Goal: Transaction & Acquisition: Purchase product/service

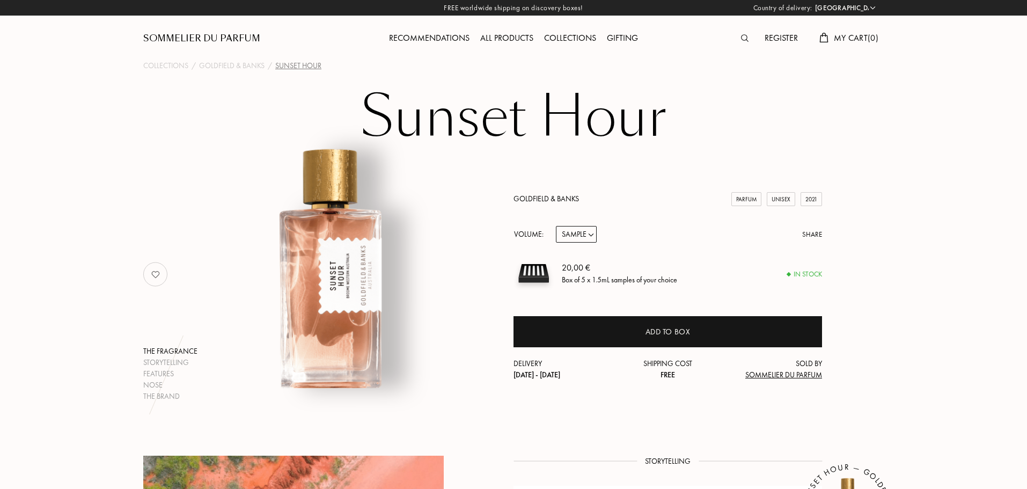
select select "DE"
click at [582, 238] on select "Sample 10mL 50mL 100mL" at bounding box center [576, 234] width 41 height 17
select select "1"
click at [556, 226] on select "Sample 10mL 50mL 100mL" at bounding box center [576, 234] width 41 height 17
select select "1"
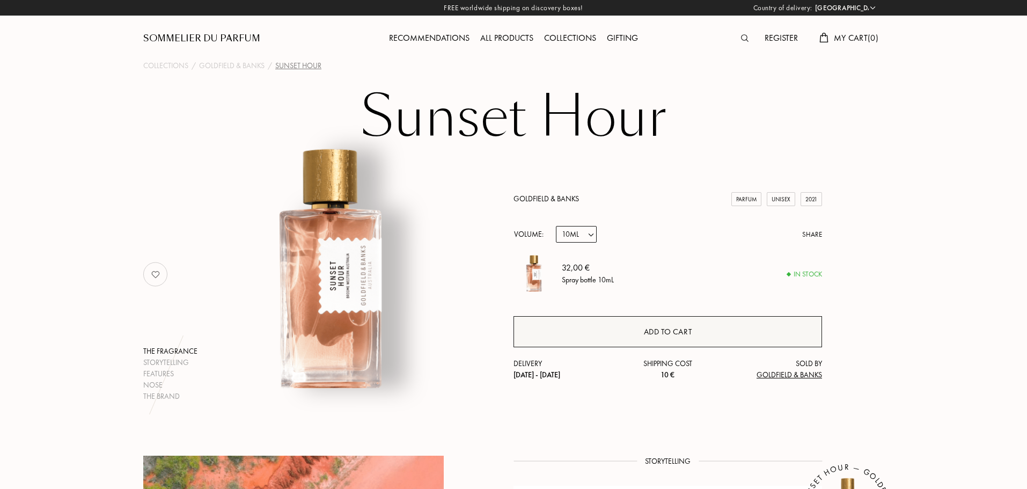
click at [597, 320] on div "Add to cart" at bounding box center [667, 331] width 308 height 31
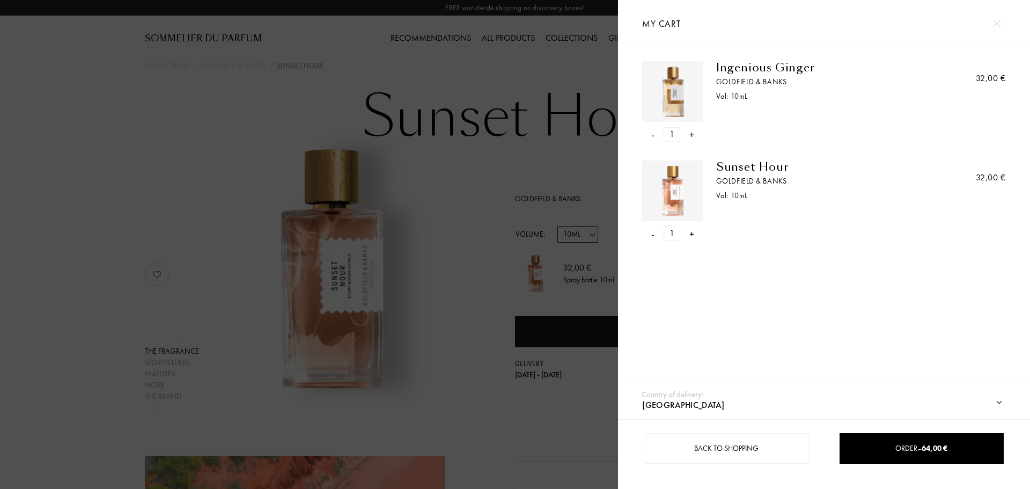
click at [558, 73] on div at bounding box center [309, 244] width 618 height 489
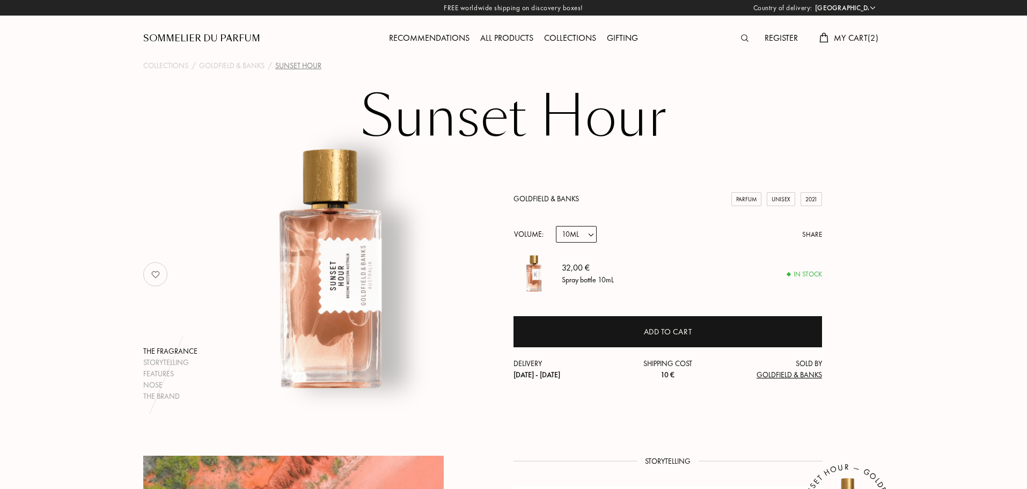
click at [867, 36] on div "Country of delivery: [GEOGRAPHIC_DATA] [GEOGRAPHIC_DATA] [GEOGRAPHIC_DATA] [GEO…" at bounding box center [512, 244] width 1030 height 489
click at [834, 40] on span "My Cart ( 2 )" at bounding box center [856, 37] width 45 height 11
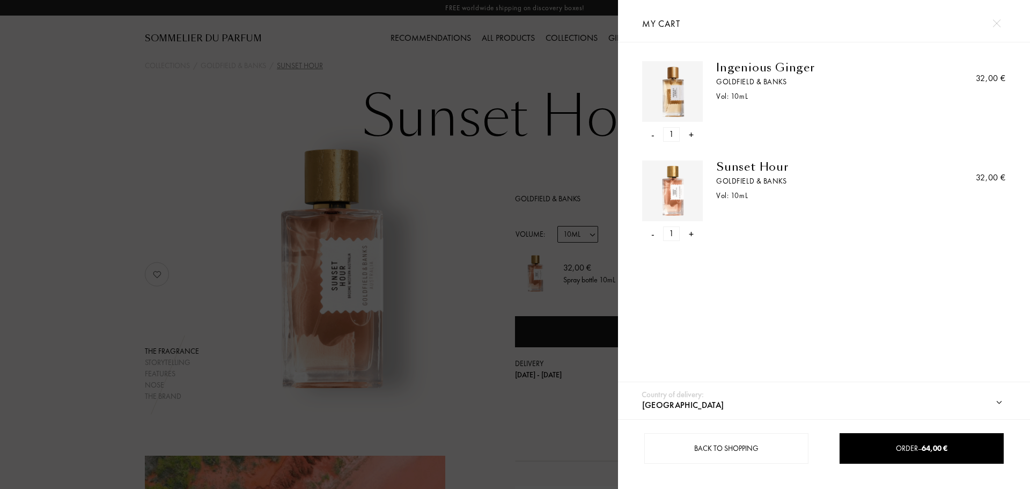
click at [1000, 399] on select "[GEOGRAPHIC_DATA] [GEOGRAPHIC_DATA] [GEOGRAPHIC_DATA] [GEOGRAPHIC_DATA] [GEOGRA…" at bounding box center [828, 405] width 379 height 28
click at [639, 391] on select "[GEOGRAPHIC_DATA] [GEOGRAPHIC_DATA] [GEOGRAPHIC_DATA] [GEOGRAPHIC_DATA] [GEOGRA…" at bounding box center [828, 405] width 379 height 28
click at [931, 447] on span "64,00 €" at bounding box center [935, 448] width 26 height 10
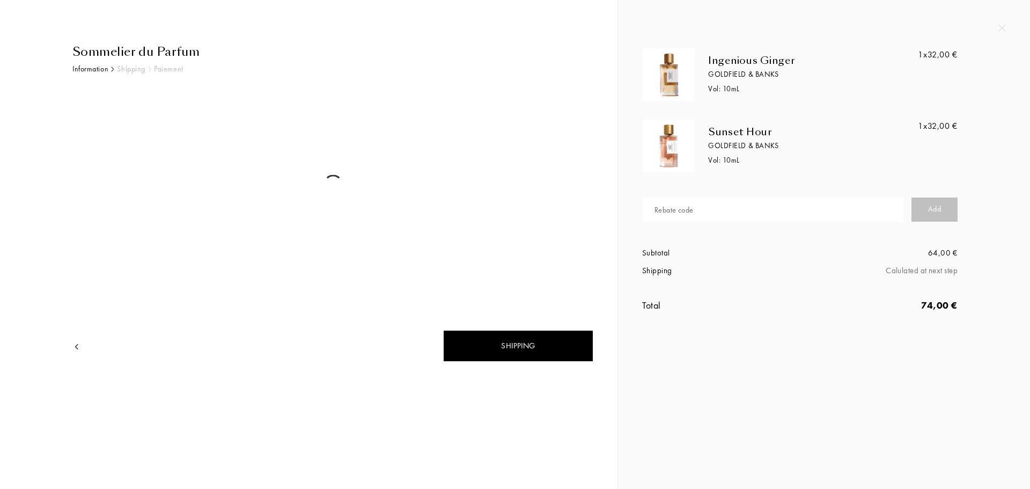
select select "DE"
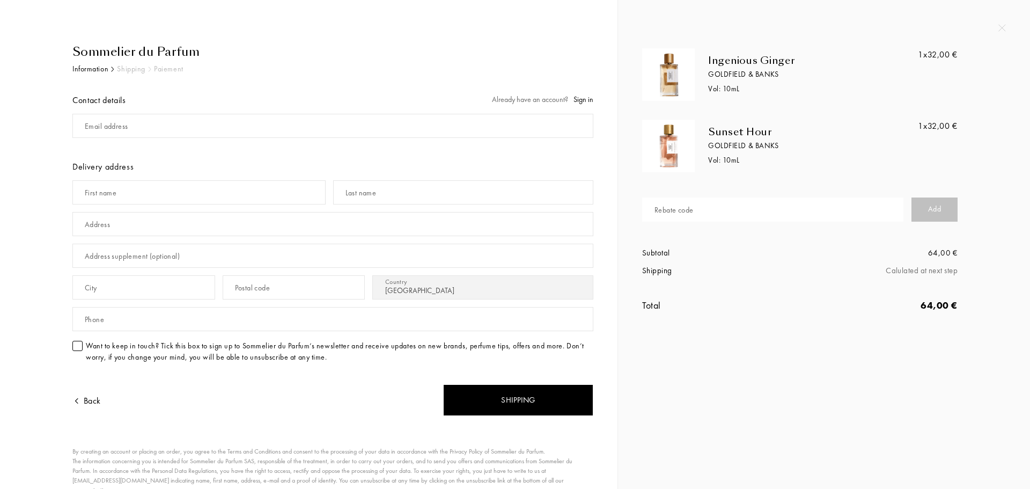
click at [692, 205] on div "Rebate code" at bounding box center [673, 209] width 39 height 11
paste input "51MED-PFPPR"
type input "51MED-PFPPR"
drag, startPoint x: 916, startPoint y: 207, endPoint x: 909, endPoint y: 220, distance: 14.6
click at [918, 206] on div "Add" at bounding box center [934, 209] width 46 height 24
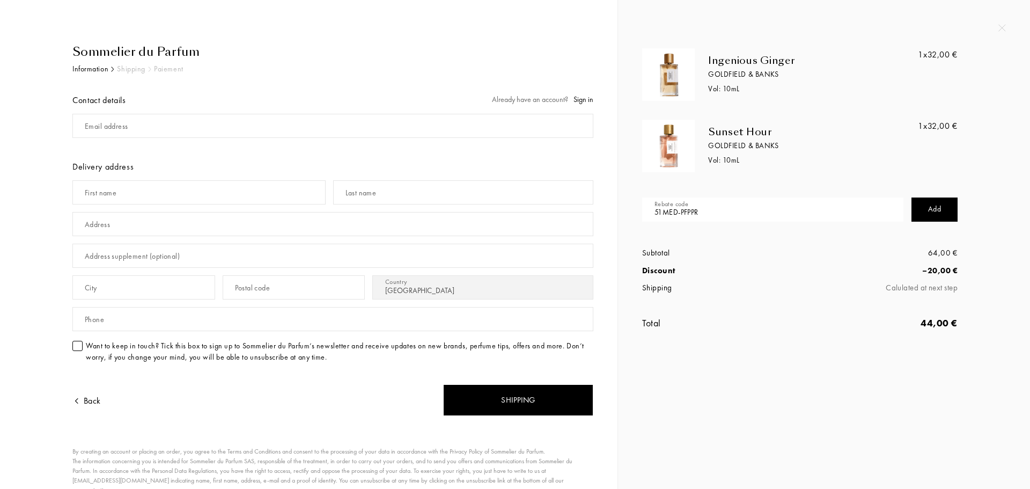
click at [931, 211] on div "Add" at bounding box center [934, 209] width 46 height 24
drag, startPoint x: 880, startPoint y: 383, endPoint x: 905, endPoint y: 291, distance: 95.1
click at [880, 384] on div "Ingenious Ginger Goldfield & Banks Vol: 10 mL 1x 32,00 € Sunset Hour Goldfield …" at bounding box center [824, 244] width 412 height 489
